Goal: Task Accomplishment & Management: Manage account settings

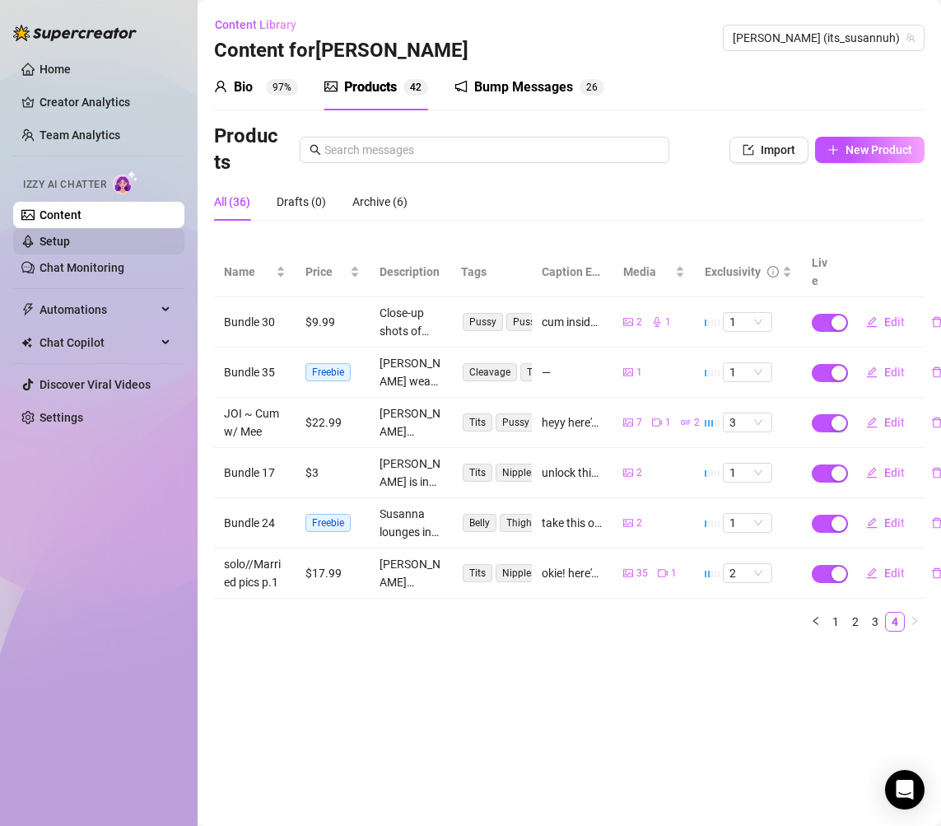
click at [70, 240] on link "Setup" at bounding box center [55, 241] width 30 height 13
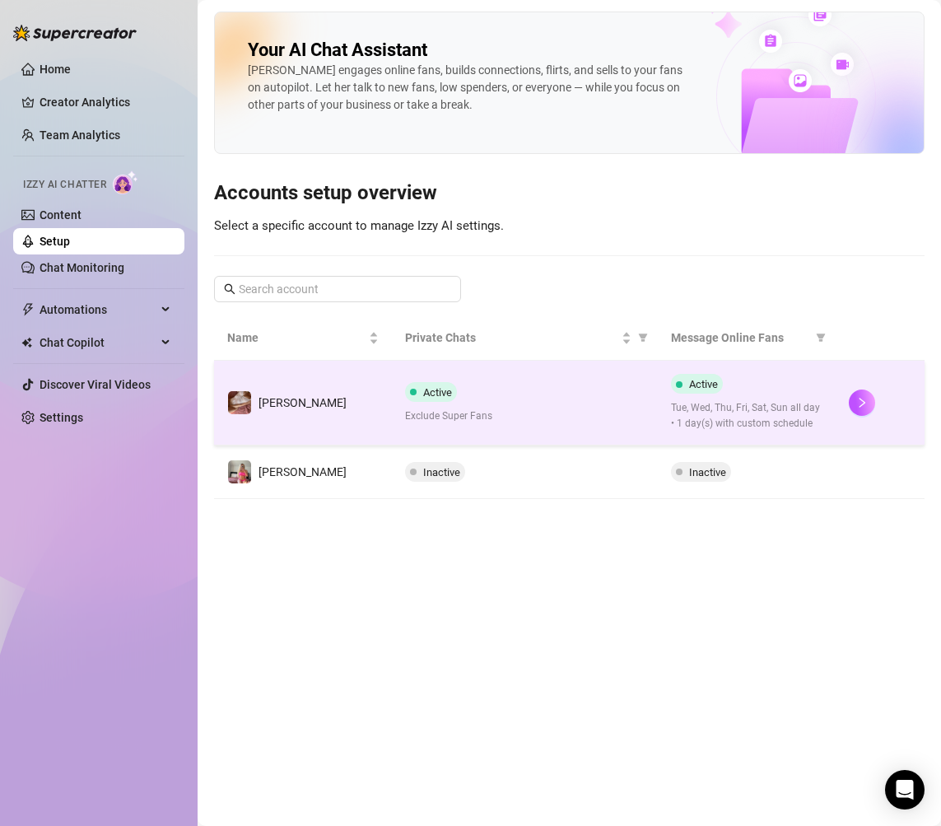
click at [854, 415] on div at bounding box center [880, 403] width 63 height 26
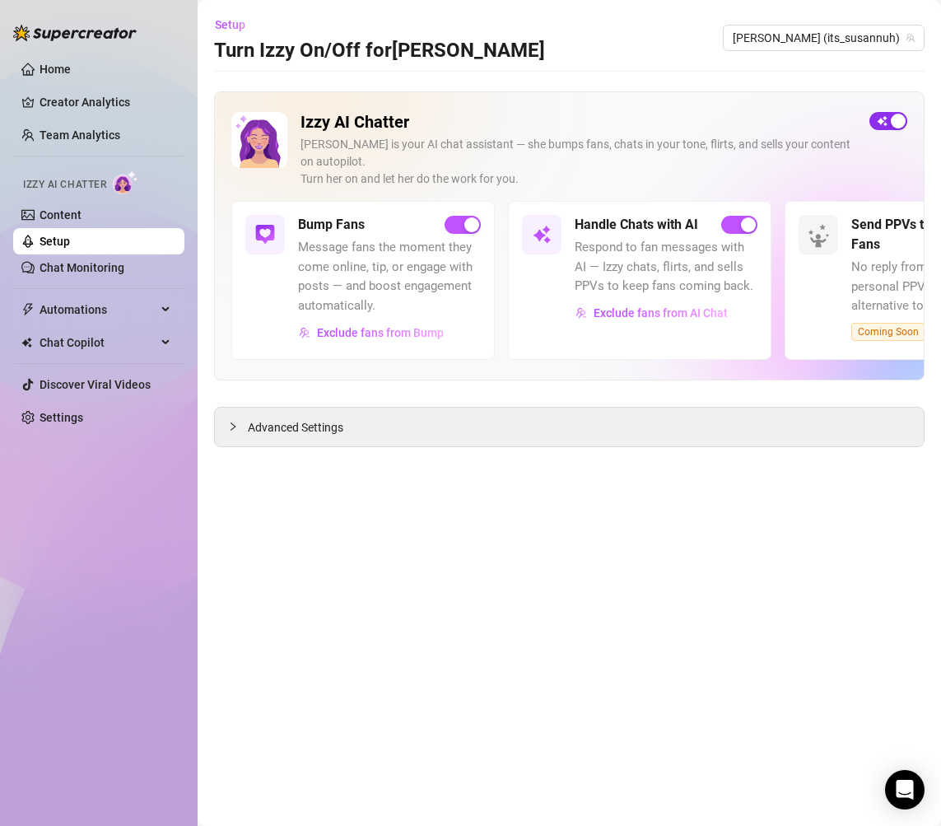
click at [894, 116] on div "button" at bounding box center [898, 121] width 15 height 15
click at [899, 119] on span "button" at bounding box center [889, 121] width 38 height 18
click at [465, 217] on div "button" at bounding box center [471, 224] width 15 height 15
click at [896, 116] on div "button" at bounding box center [898, 121] width 15 height 15
